Goal: Information Seeking & Learning: Find specific fact

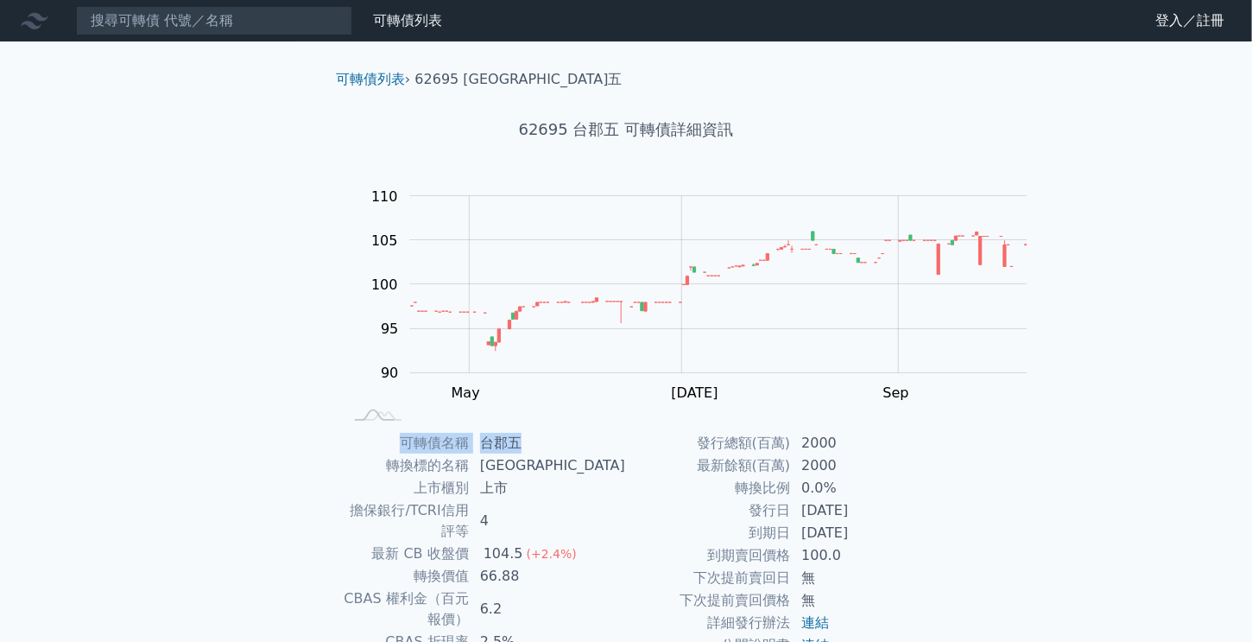
drag, startPoint x: 394, startPoint y: 493, endPoint x: 539, endPoint y: 500, distance: 145.2
click at [539, 454] on tr "可轉債名稱 台郡五" at bounding box center [484, 443] width 283 height 22
copy tr "可轉債名稱 台郡五"
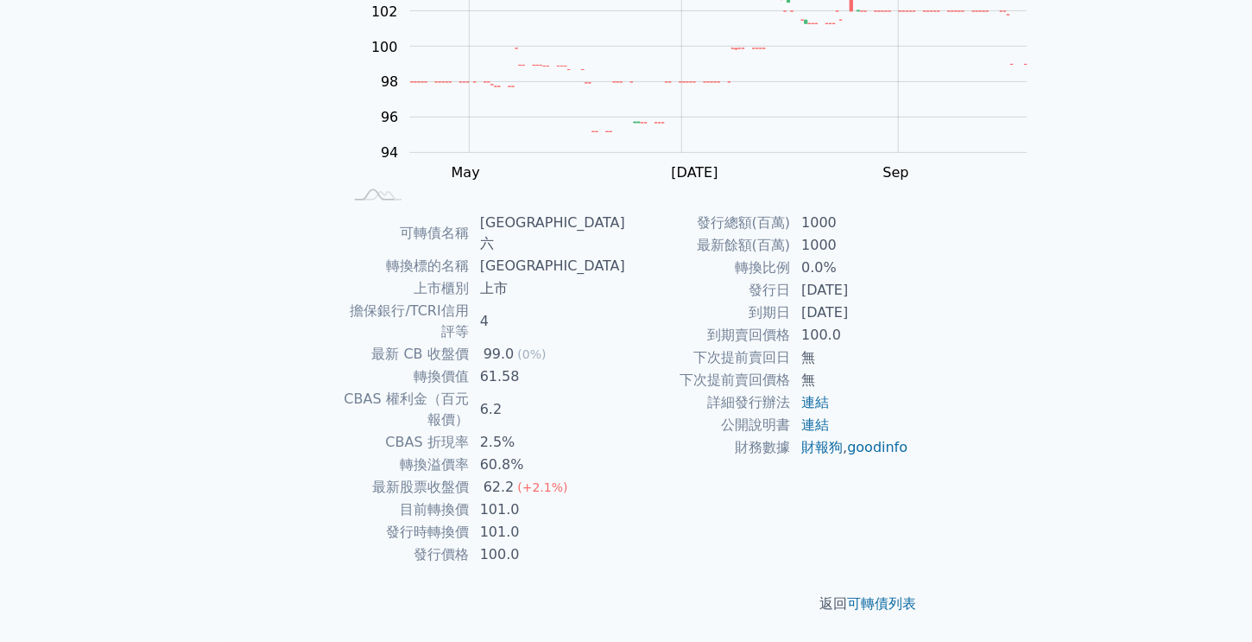
scroll to position [259, 0]
drag, startPoint x: 731, startPoint y: 372, endPoint x: 836, endPoint y: 376, distance: 105.4
click at [836, 346] on tr "到期賣回價格 100.0" at bounding box center [767, 335] width 283 height 22
copy tr "到期賣回價格"
